Goal: Navigation & Orientation: Understand site structure

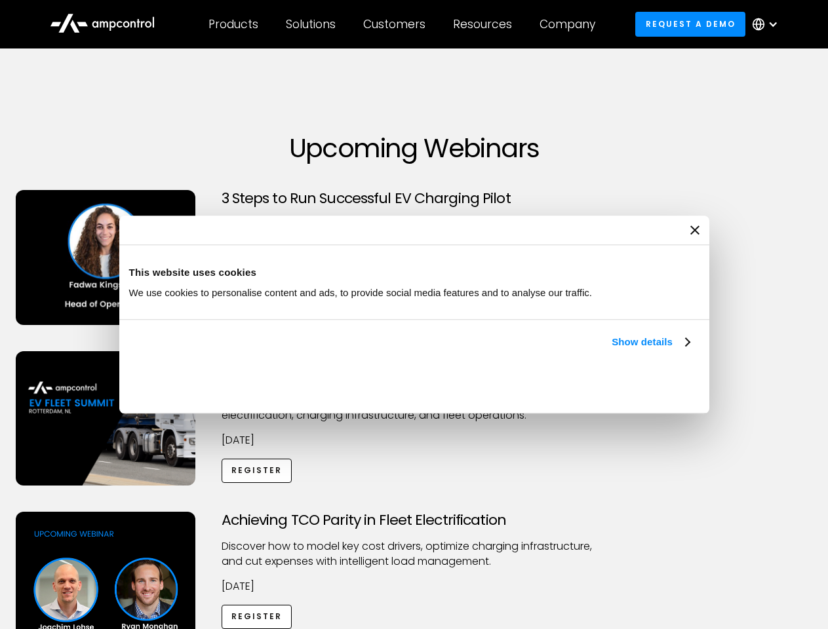
click at [612, 350] on link "Show details" at bounding box center [650, 342] width 77 height 16
click at [0, 0] on div "Necessary cookies help make a website usable by enabling basic functions like p…" at bounding box center [0, 0] width 0 height 0
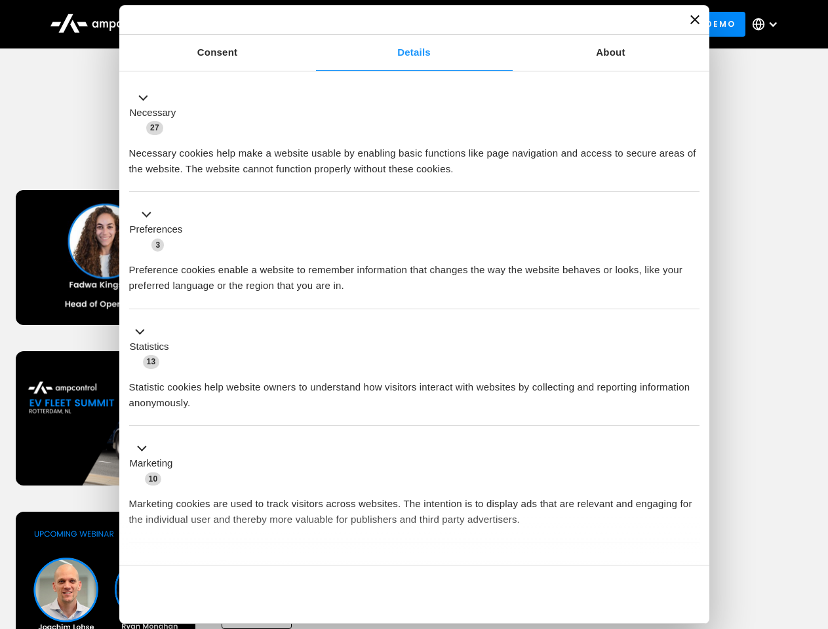
click at [814, 528] on div "Achieving TCO Parity in Fleet Electrification Discover how to model key cost dr…" at bounding box center [415, 615] width 824 height 206
click at [403, 24] on div "Customers" at bounding box center [394, 24] width 62 height 14
click at [233, 24] on div "Products" at bounding box center [234, 24] width 50 height 14
click at [311, 24] on div "Solutions" at bounding box center [311, 24] width 50 height 14
click at [397, 24] on div "Customers" at bounding box center [394, 24] width 62 height 14
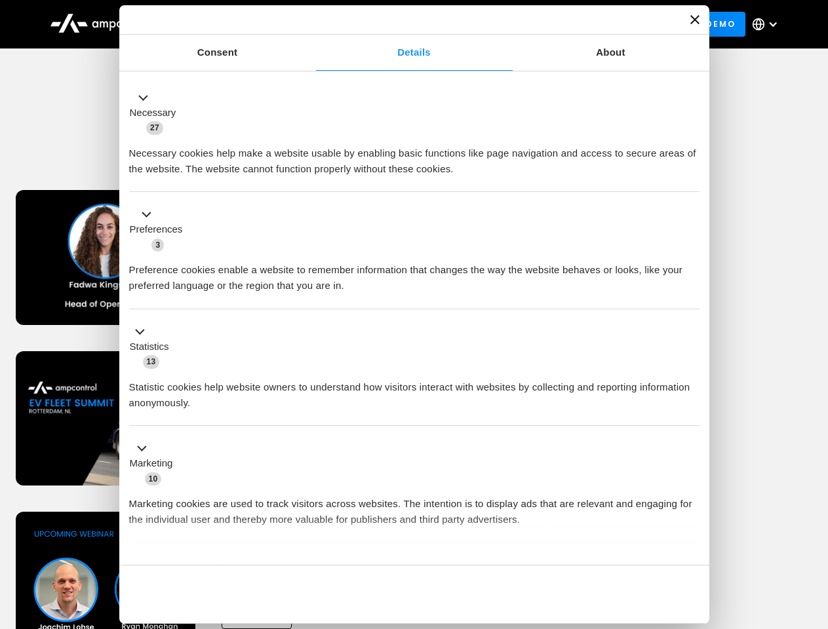
click at [485, 24] on div "Resources" at bounding box center [482, 24] width 59 height 14
click at [572, 24] on div "Company" at bounding box center [568, 24] width 56 height 14
click at [768, 24] on div at bounding box center [773, 24] width 10 height 10
